Goal: Communication & Community: Ask a question

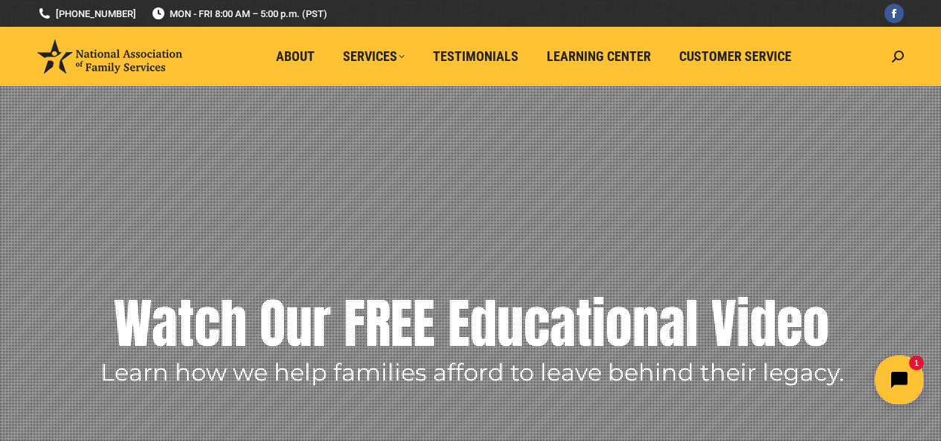
click at [878, 384] on button "Open chat widget" at bounding box center [899, 379] width 49 height 49
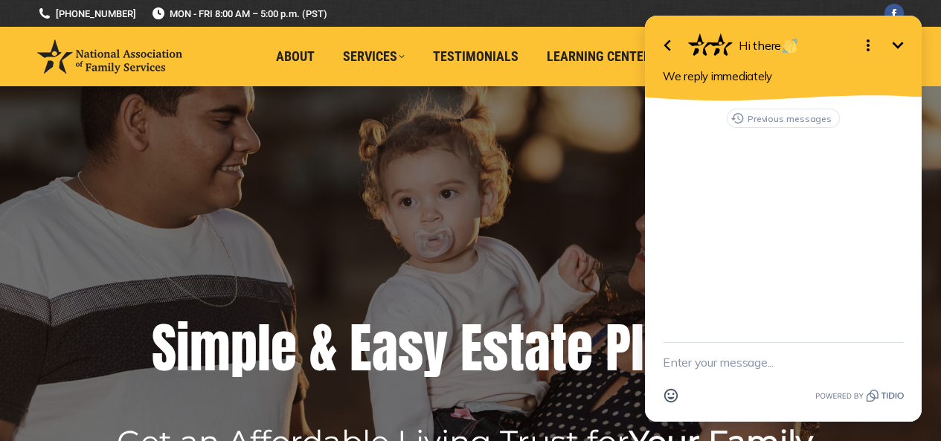
click at [746, 367] on textarea "New message" at bounding box center [783, 362] width 241 height 39
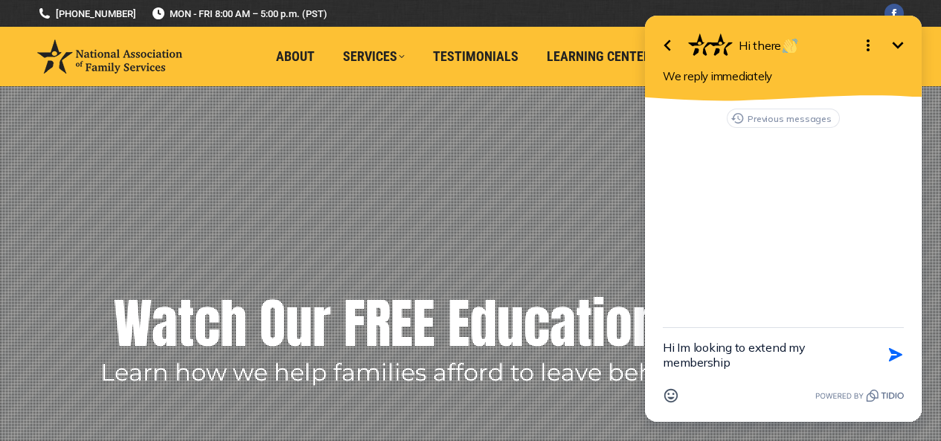
type textarea "Hi Im looking to extend my membership?"
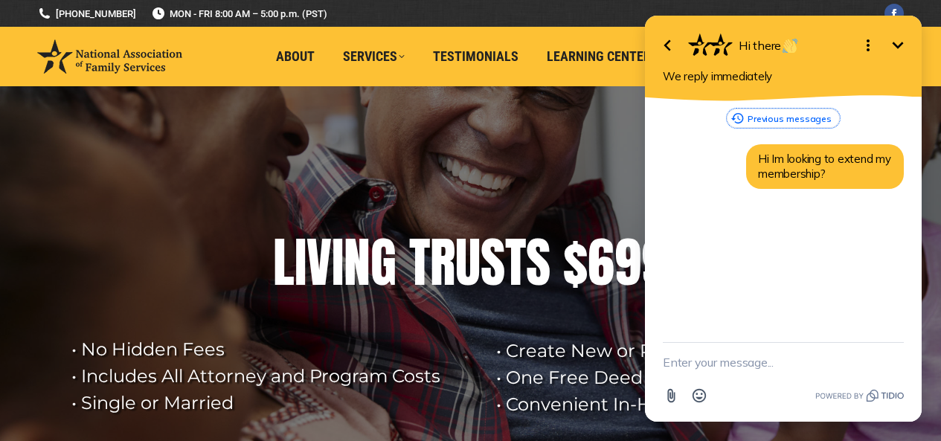
click at [741, 120] on icon "button" at bounding box center [737, 118] width 14 height 18
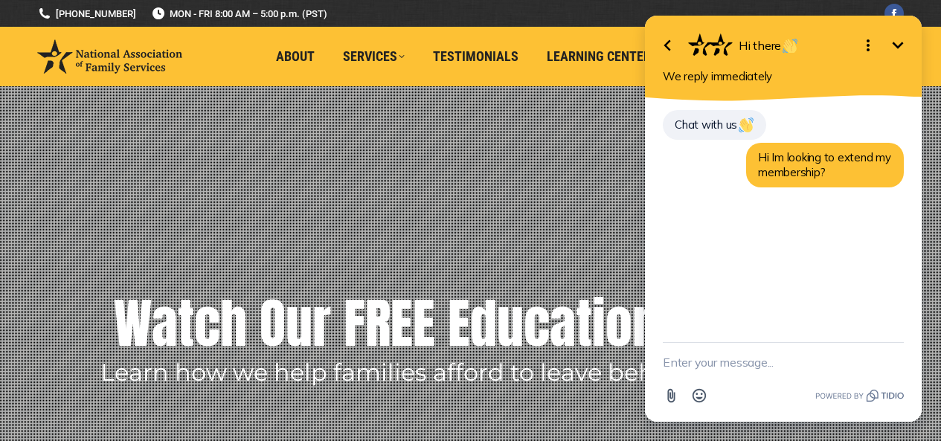
click at [874, 45] on icon "Open options" at bounding box center [868, 45] width 18 height 18
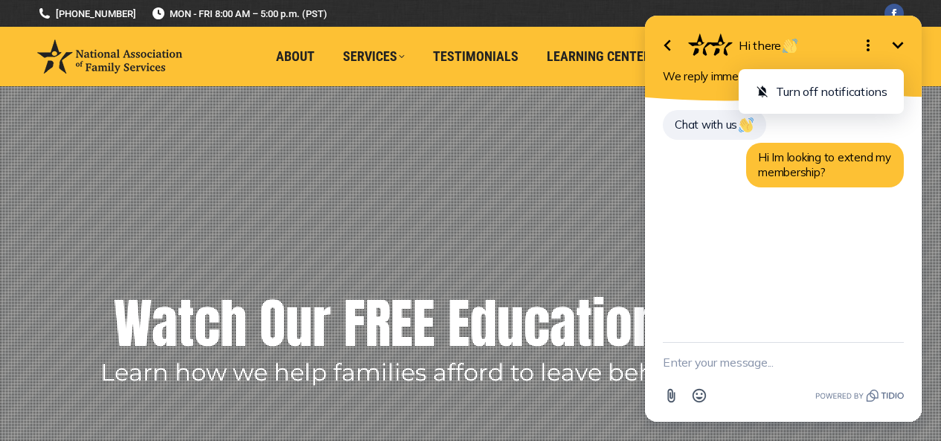
click at [874, 42] on icon "Close options" at bounding box center [868, 45] width 18 height 18
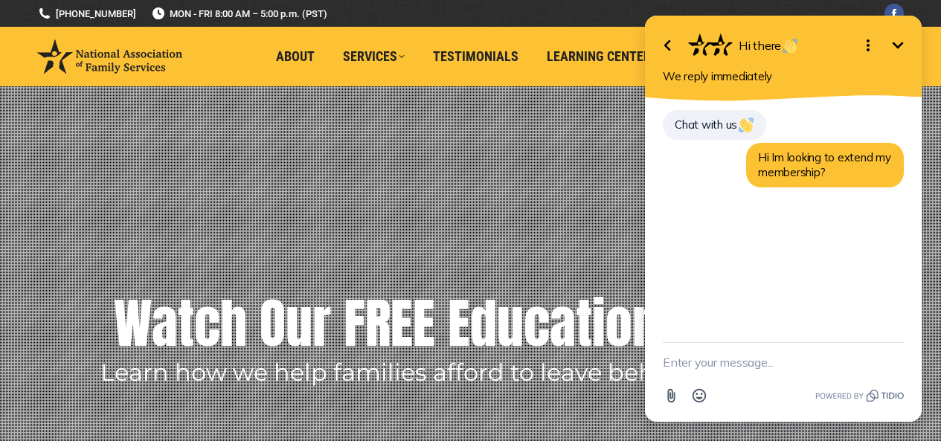
click at [811, 361] on textarea "New message" at bounding box center [783, 362] width 241 height 39
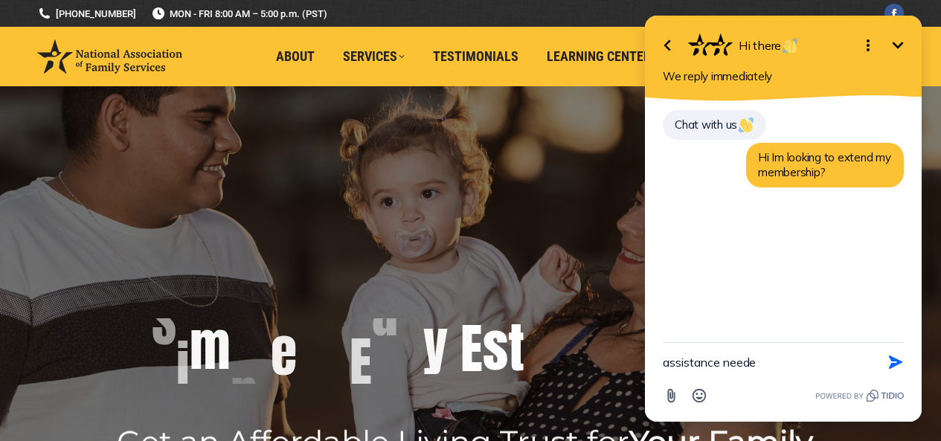
type textarea "assistance needed"
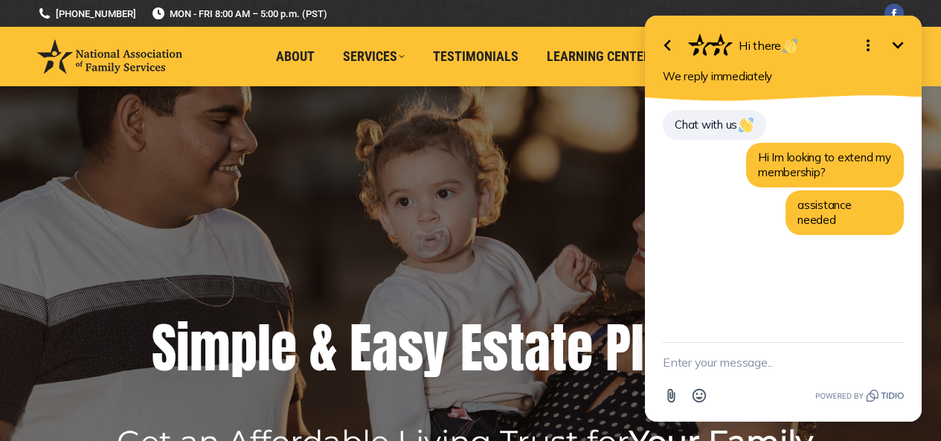
click at [812, 361] on textarea "New message" at bounding box center [783, 362] width 241 height 39
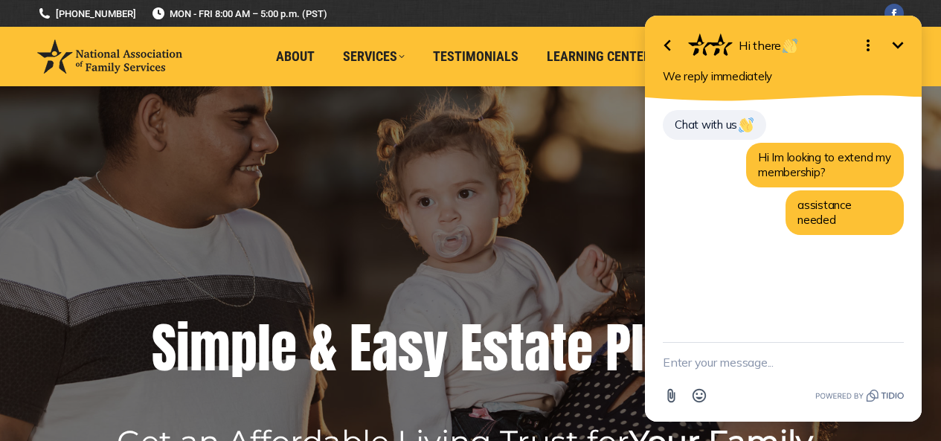
click at [898, 50] on icon "Minimize" at bounding box center [898, 45] width 18 height 18
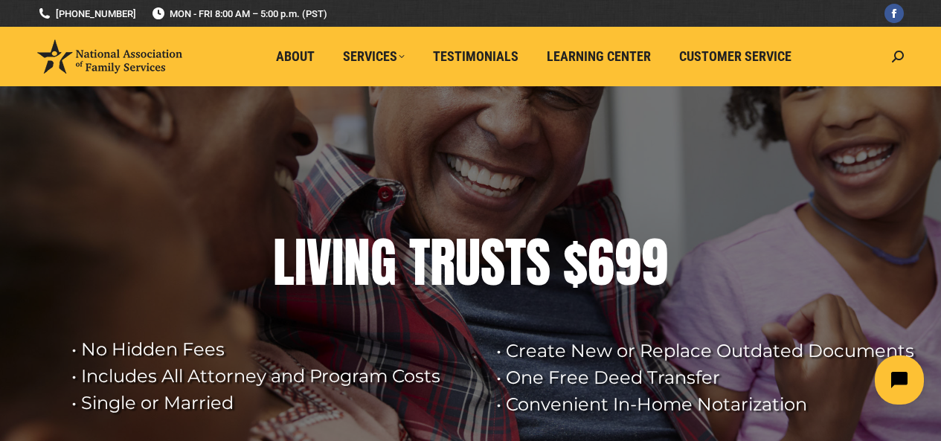
click at [907, 387] on icon "Open chat widget" at bounding box center [907, 380] width 23 height 23
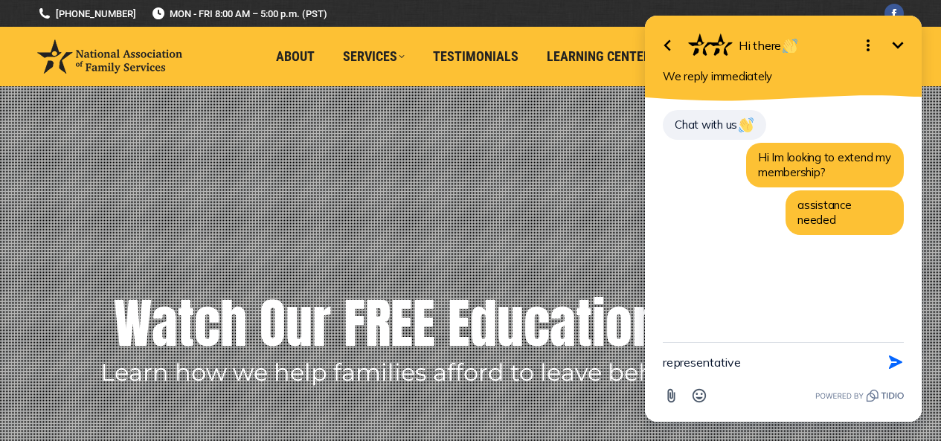
type textarea "representative"
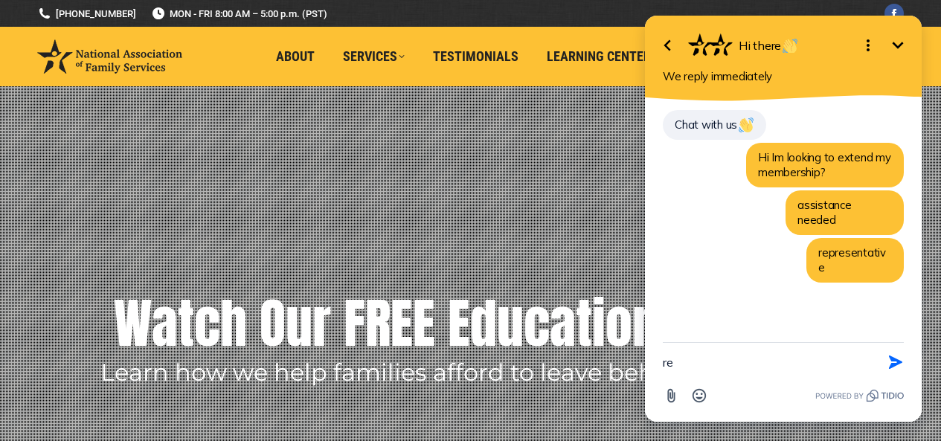
type textarea "r"
